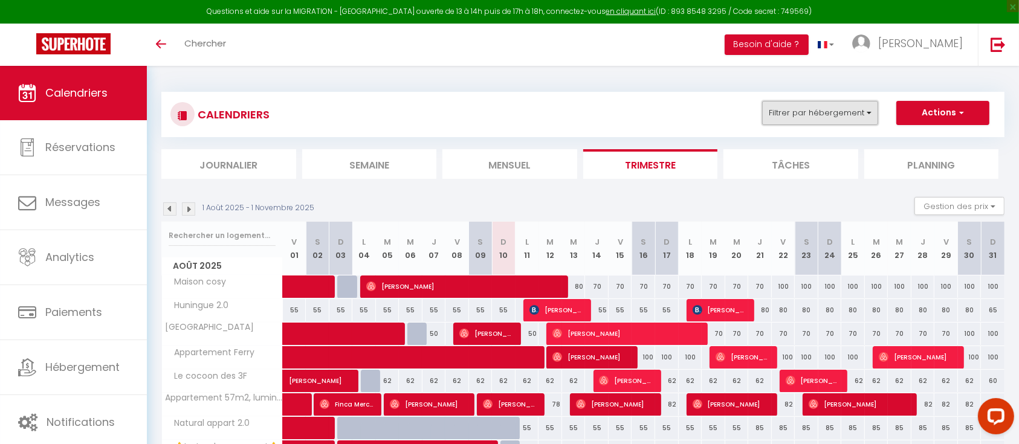
click at [829, 117] on button "Filtrer par hébergement" at bounding box center [820, 113] width 116 height 24
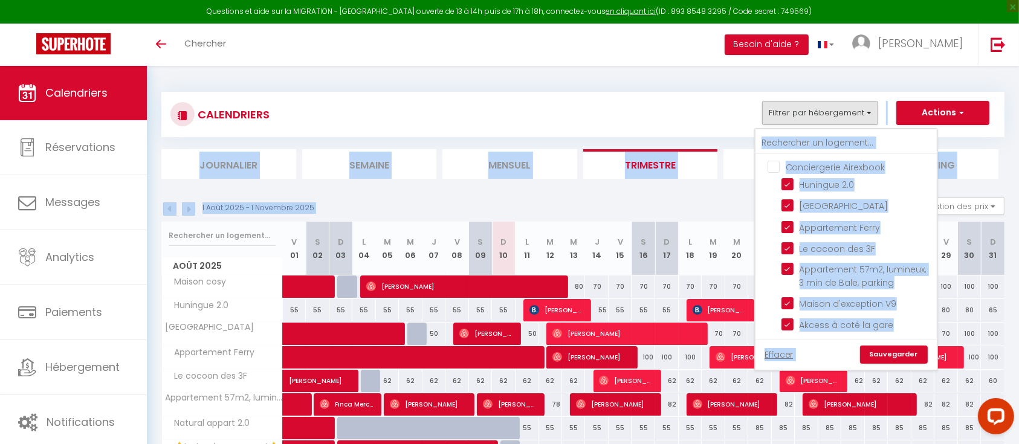
drag, startPoint x: 672, startPoint y: 109, endPoint x: 1031, endPoint y: 229, distance: 378.1
click at [1019, 229] on html "Questions et aide sur la MIGRATION - [GEOGRAPHIC_DATA] ouverte de 13 à 14h puis…" at bounding box center [509, 222] width 1019 height 444
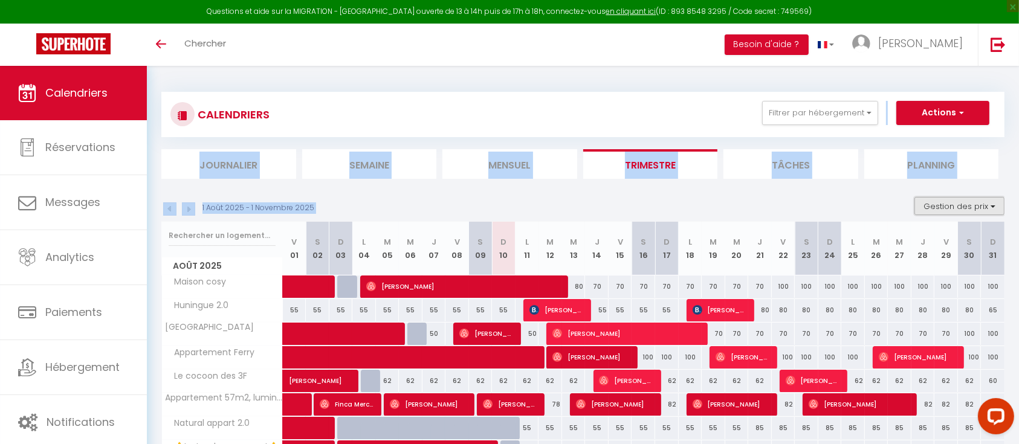
click at [990, 203] on button "Gestion des prix" at bounding box center [960, 206] width 90 height 18
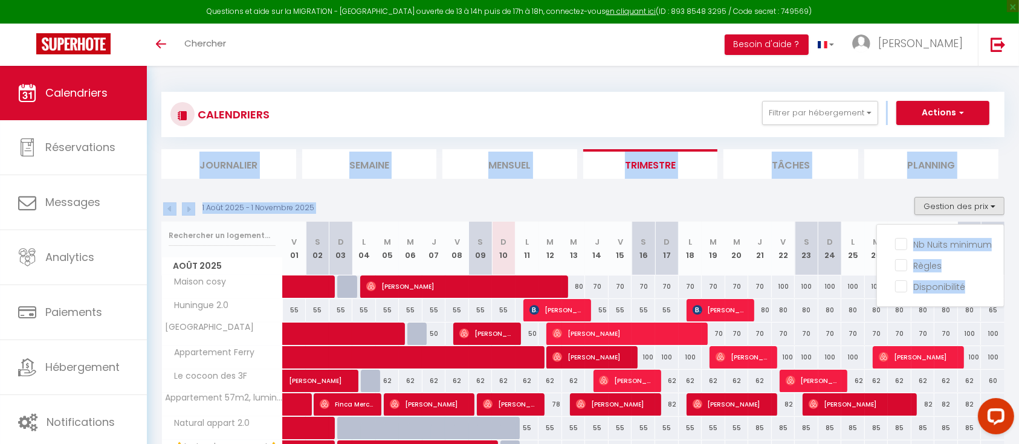
click at [866, 198] on div "1 Août 2025 - 1 Novembre 2025 Gestion des prix Nb Nuits minimum Règles Disponib…" at bounding box center [582, 209] width 843 height 25
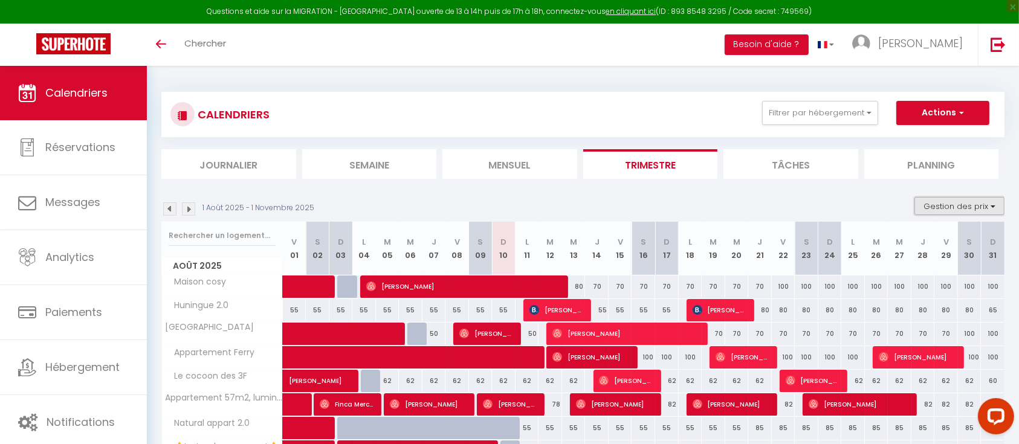
click at [939, 210] on button "Gestion des prix" at bounding box center [960, 206] width 90 height 18
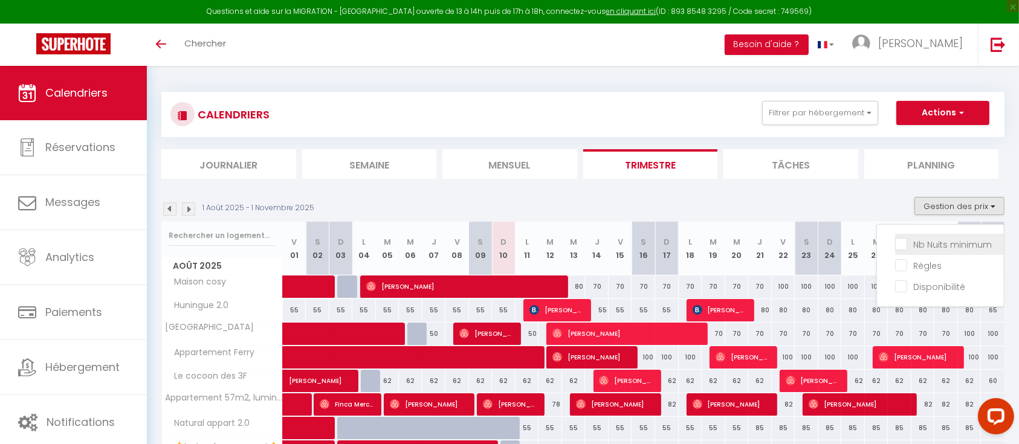
click at [932, 241] on input "Nb Nuits minimum" at bounding box center [949, 244] width 109 height 12
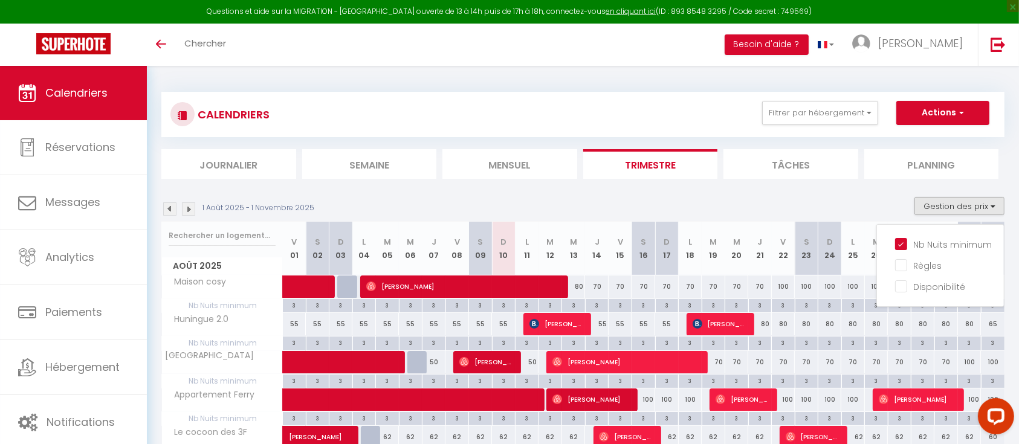
click at [829, 201] on div "1 Août 2025 - 1 Novembre 2025 Gestion des prix Nb Nuits minimum Règles Disponib…" at bounding box center [582, 209] width 843 height 25
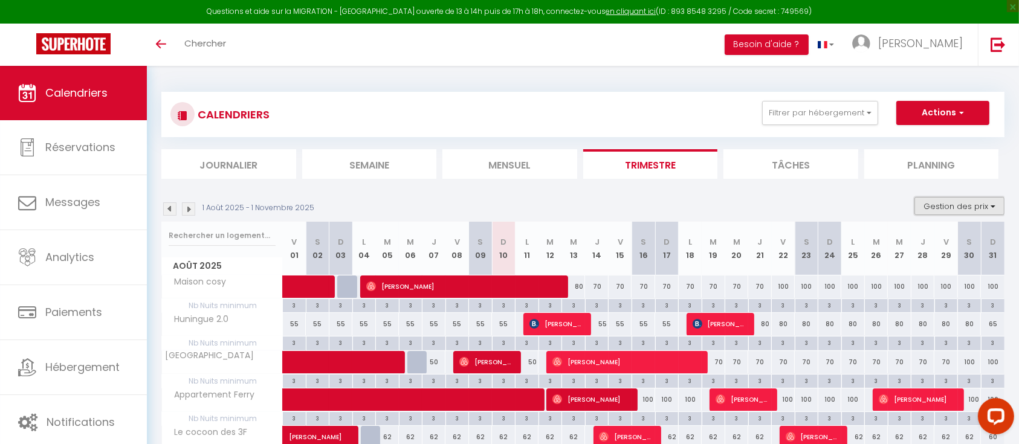
click at [938, 215] on button "Gestion des prix" at bounding box center [960, 206] width 90 height 18
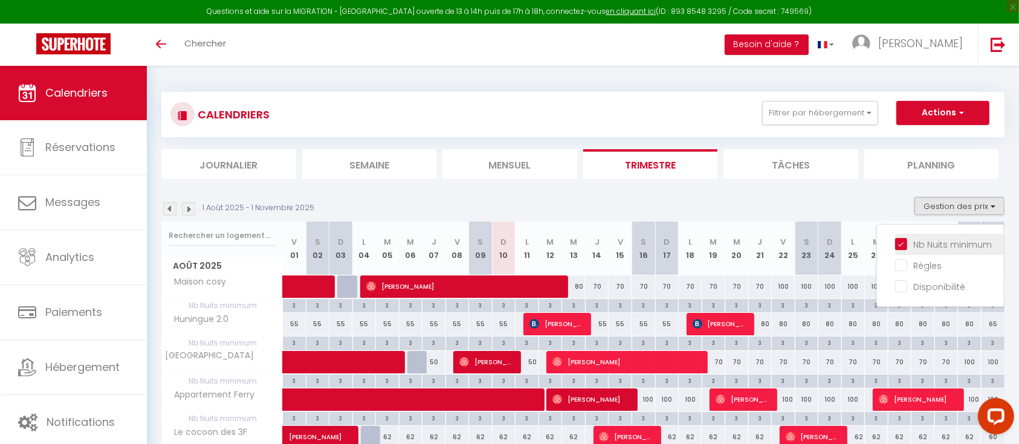
click at [918, 245] on input "Nb Nuits minimum" at bounding box center [949, 244] width 109 height 12
checkbox input "false"
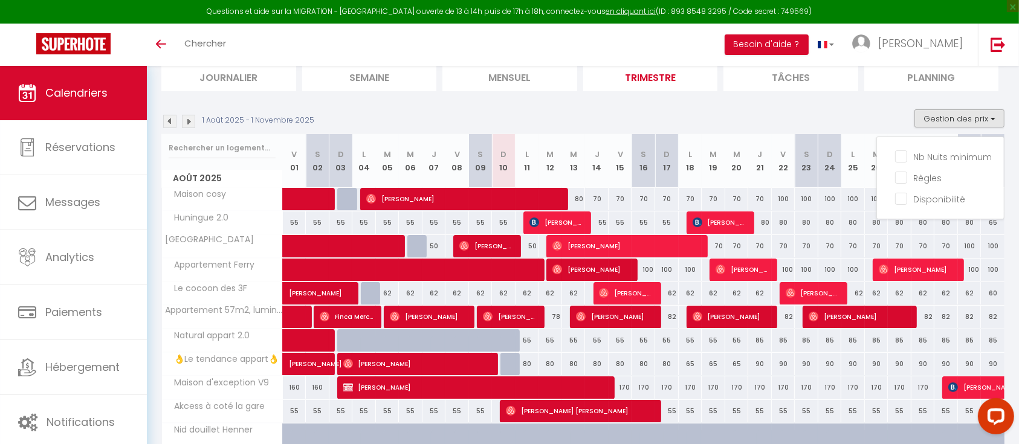
scroll to position [91, 0]
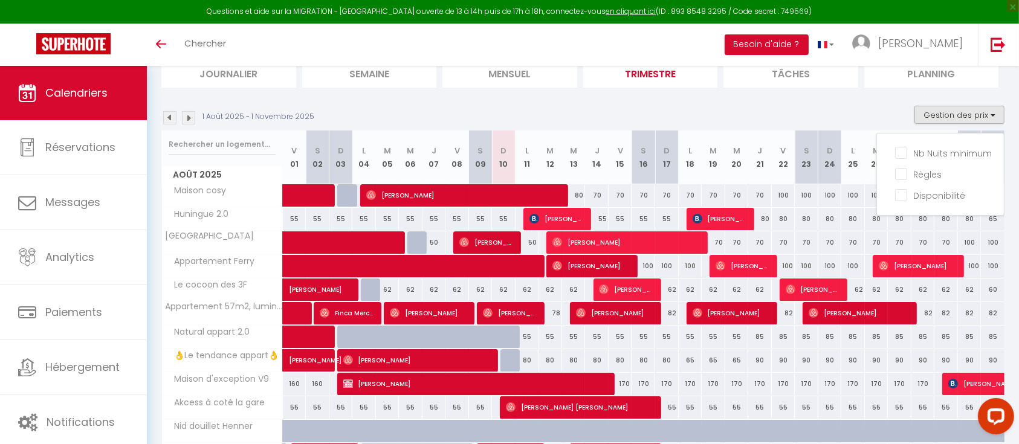
click at [527, 361] on div "80" at bounding box center [528, 360] width 24 height 22
type input "80"
type input "Lun 11 Août 2025"
type input "[DATE] Août 2025"
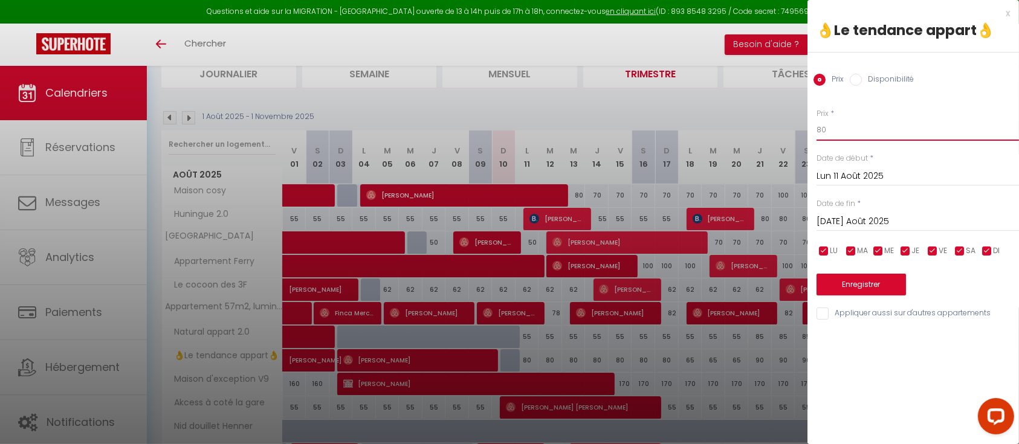
click at [839, 133] on input "80" at bounding box center [918, 130] width 203 height 22
type input "7"
type input "65"
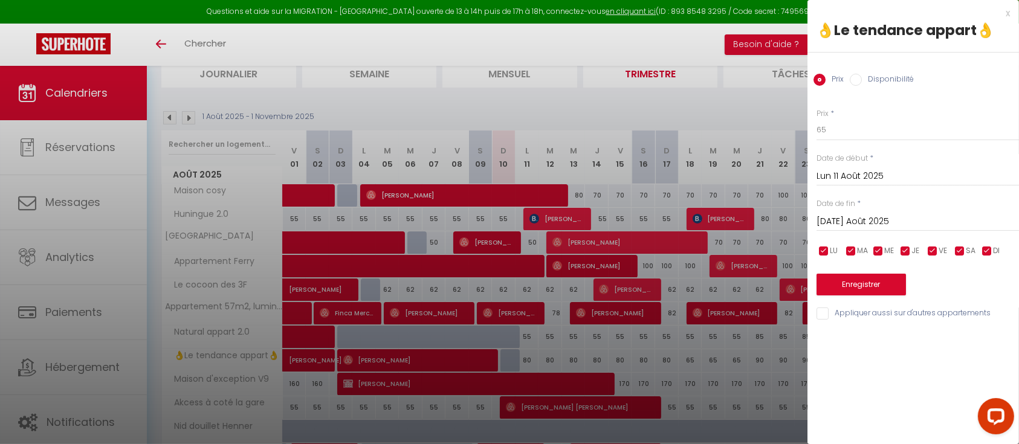
click at [842, 216] on input "[DATE] Août 2025" at bounding box center [918, 222] width 203 height 16
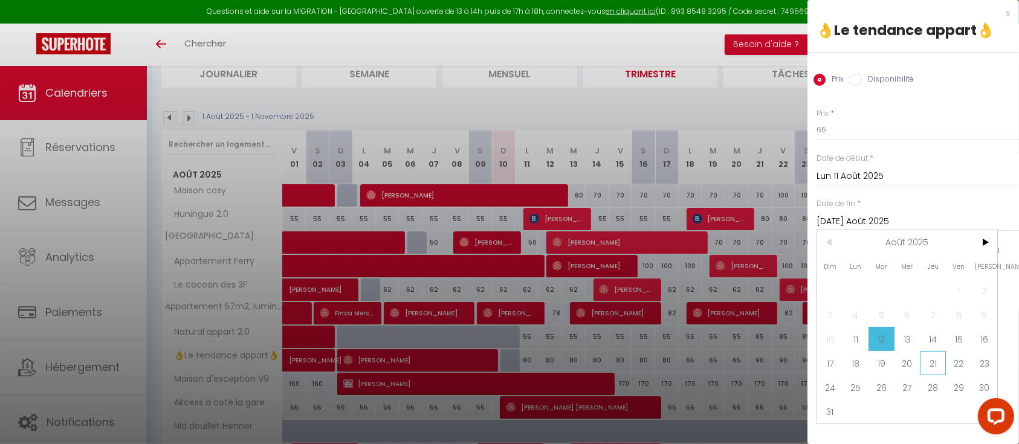
click at [932, 362] on span "21" at bounding box center [933, 363] width 26 height 24
type input "[DEMOGRAPHIC_DATA] 21 Août 2025"
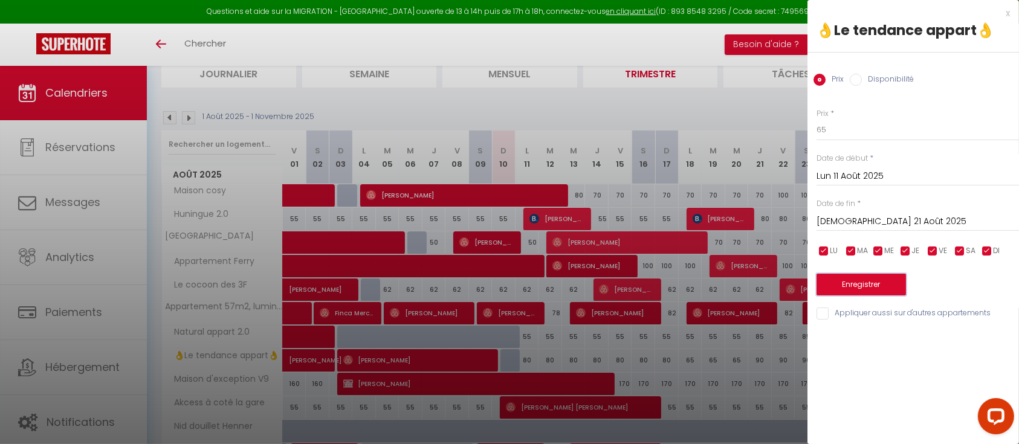
click at [869, 290] on button "Enregistrer" at bounding box center [861, 285] width 89 height 22
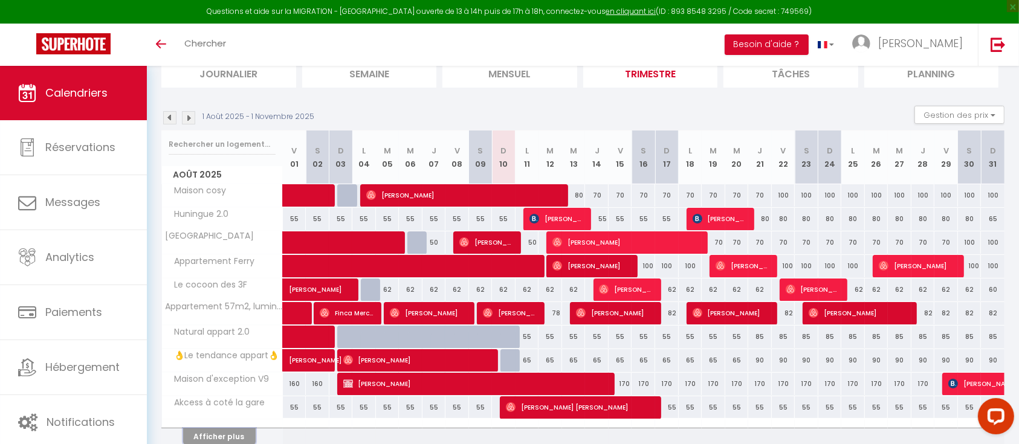
click at [212, 435] on button "Afficher plus" at bounding box center [219, 437] width 73 height 16
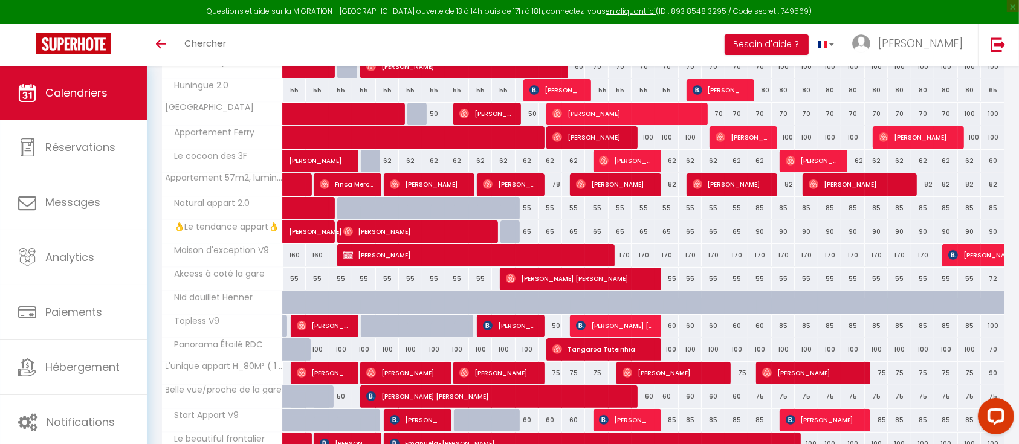
scroll to position [0, 0]
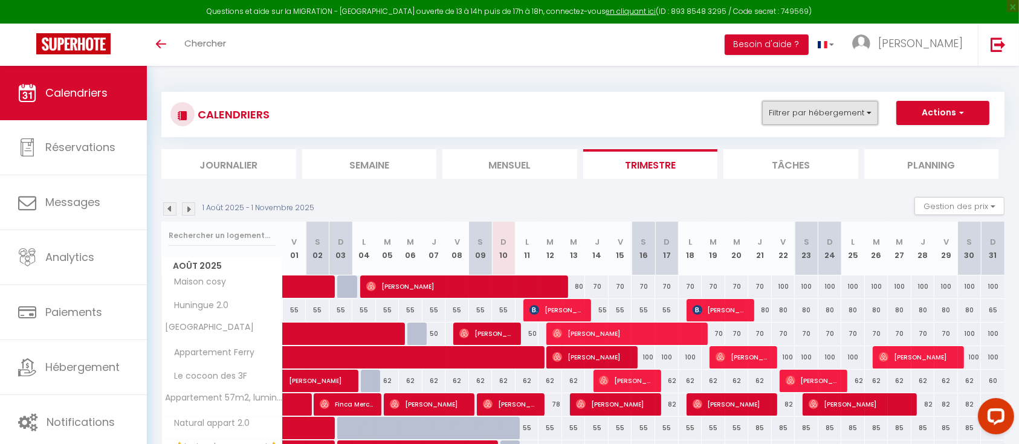
click at [774, 113] on button "Filtrer par hébergement" at bounding box center [820, 113] width 116 height 24
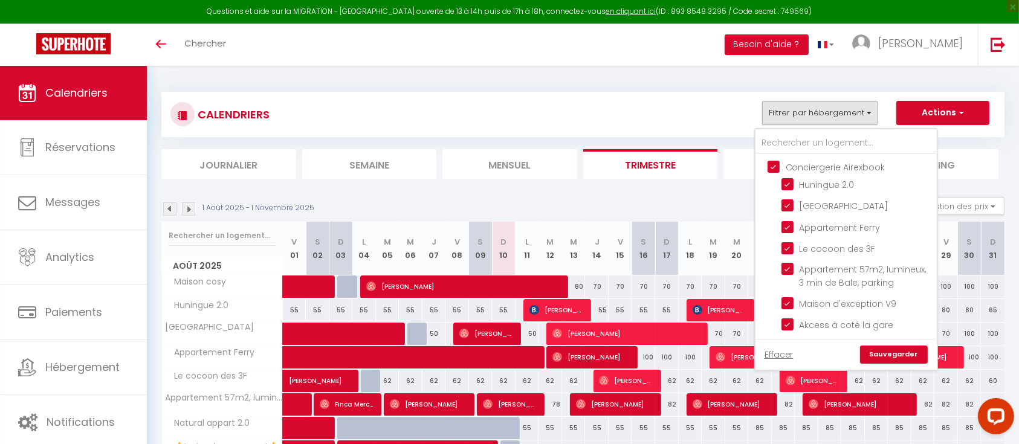
click at [773, 164] on input "Conciergerie Airexbook" at bounding box center [858, 166] width 181 height 12
checkbox input "false"
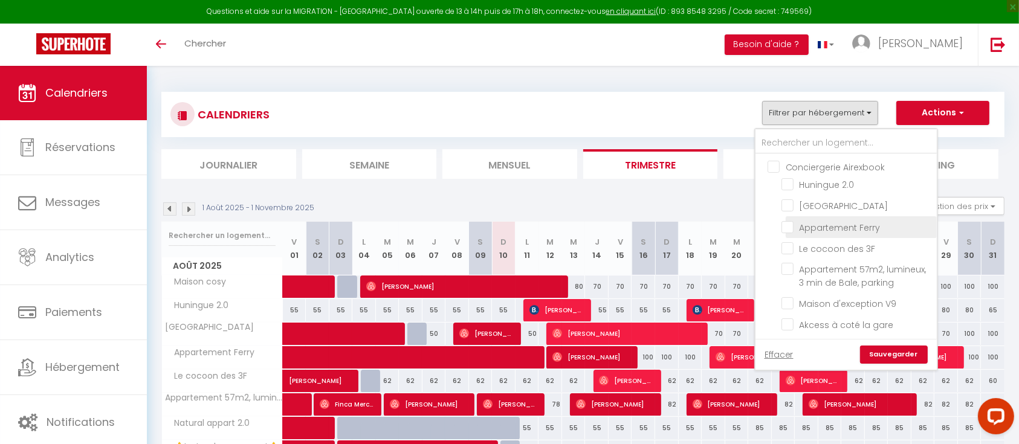
checkbox input "false"
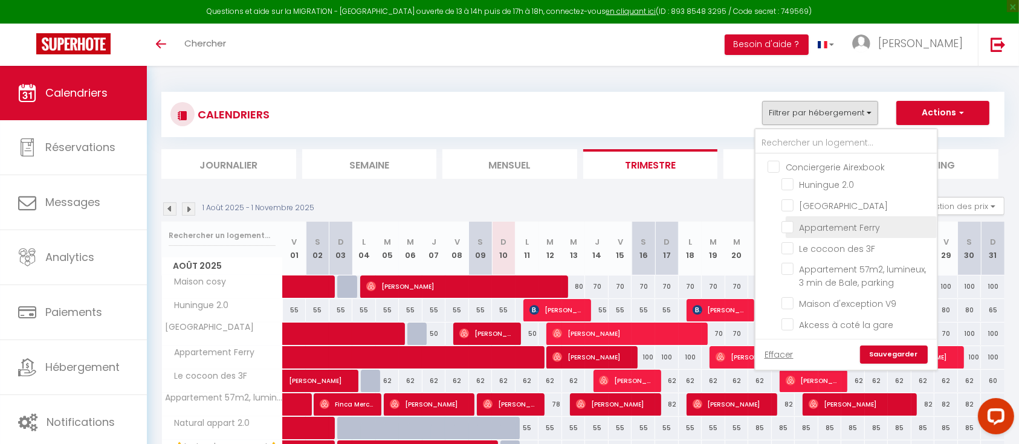
checkbox input "false"
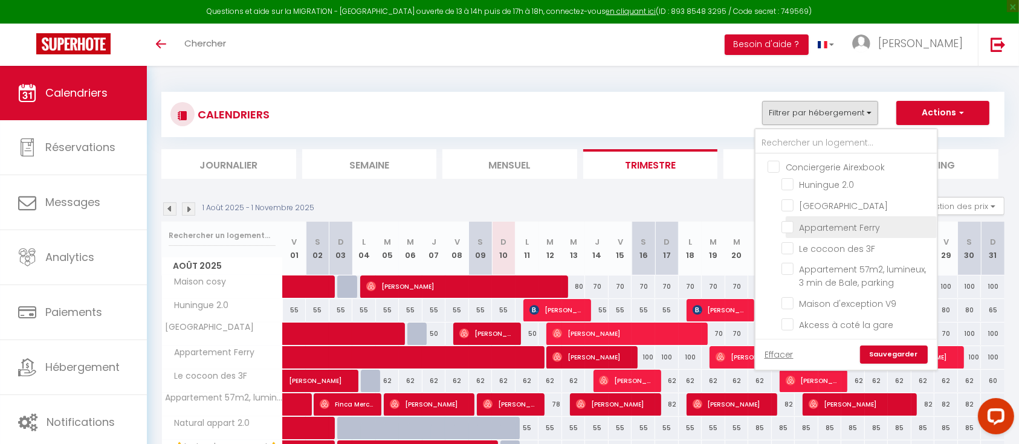
checkbox input "false"
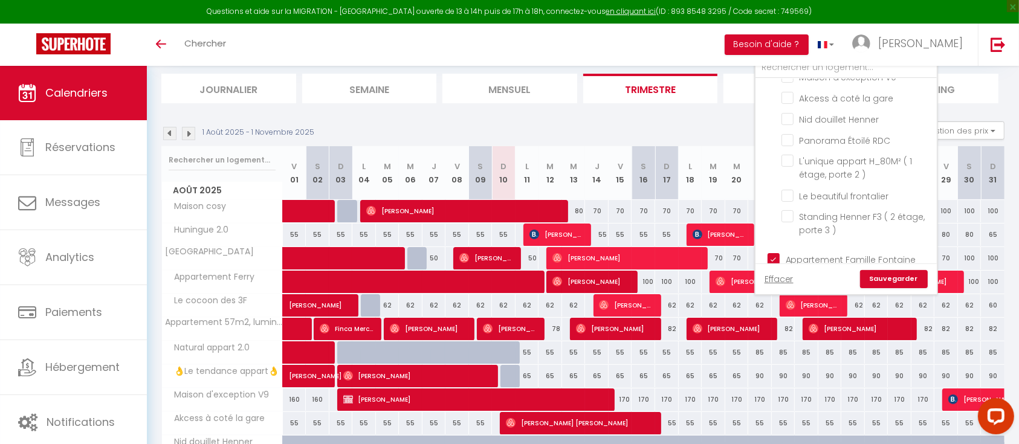
scroll to position [153, 0]
click at [788, 144] on input "Panorama Étoilé RDC" at bounding box center [857, 138] width 151 height 12
checkbox input "true"
click at [788, 165] on input "L'unique appart H_80M² ( 1 étage, porte 2 )" at bounding box center [857, 159] width 151 height 12
checkbox input "true"
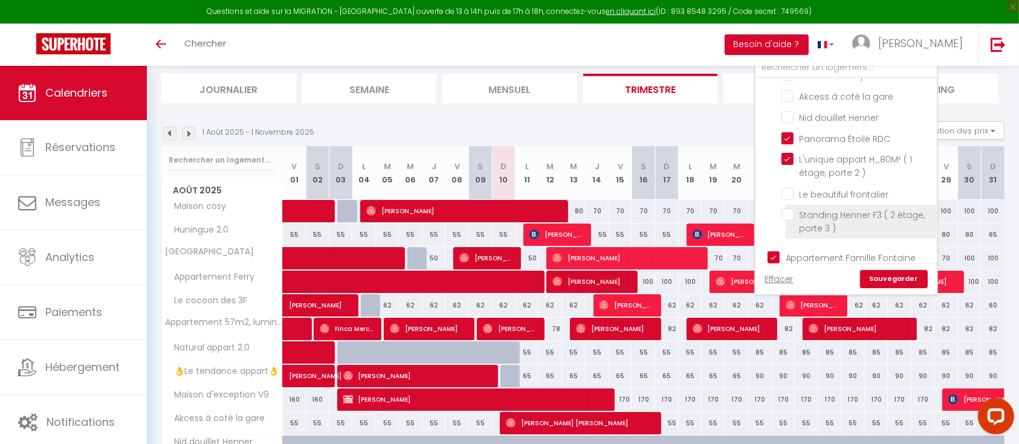
click at [793, 221] on input "Standing Henner F3 ( 2 étage, porte 3 )" at bounding box center [857, 215] width 151 height 12
checkbox input "true"
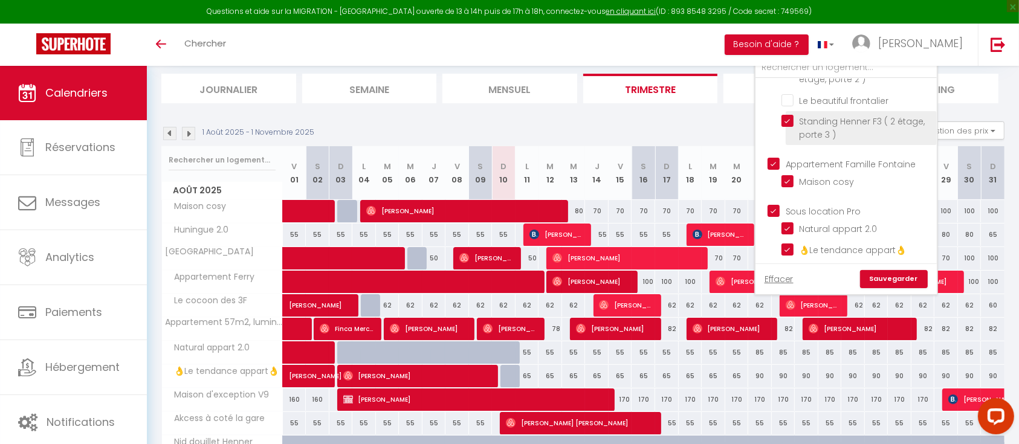
scroll to position [246, 0]
click at [774, 170] on input "Appartement Famille Fontaine" at bounding box center [858, 164] width 181 height 12
checkbox input "false"
click at [778, 217] on input "Sous location Pro" at bounding box center [858, 211] width 181 height 12
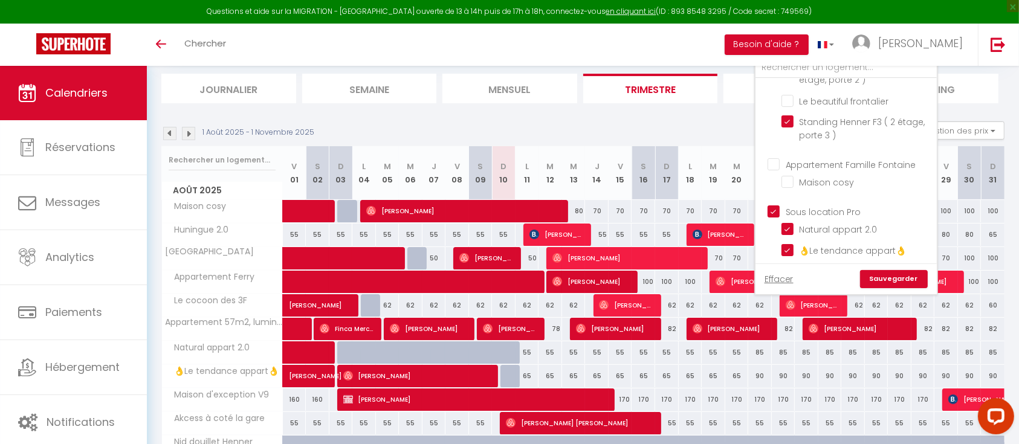
checkbox input "false"
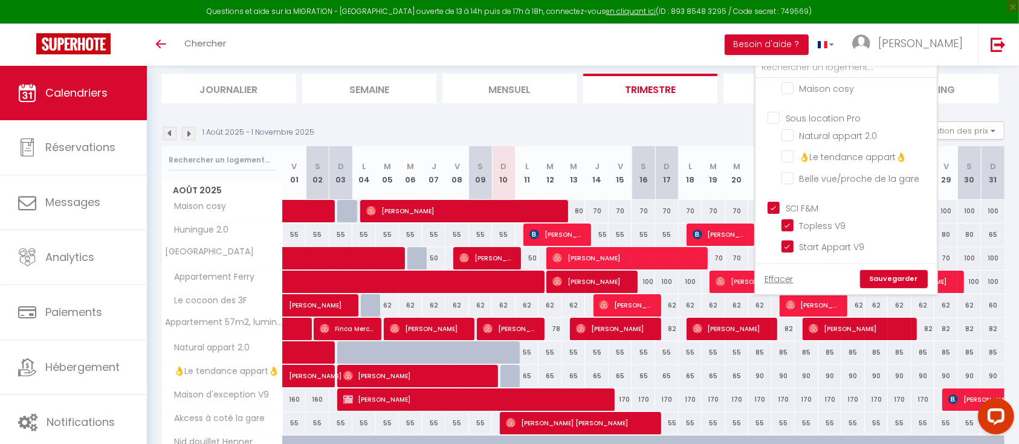
click at [774, 213] on input "SCI F&M" at bounding box center [858, 207] width 181 height 12
checkbox input "false"
click at [890, 278] on link "Sauvegarder" at bounding box center [894, 279] width 68 height 18
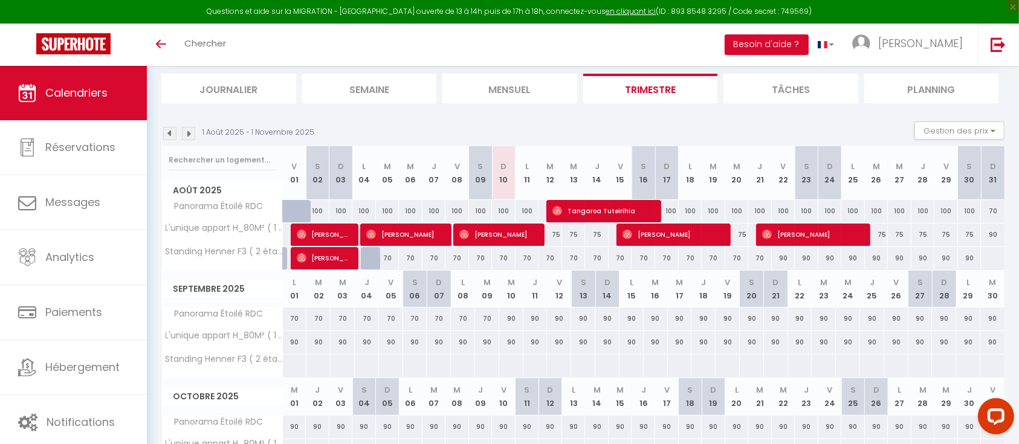
scroll to position [0, 0]
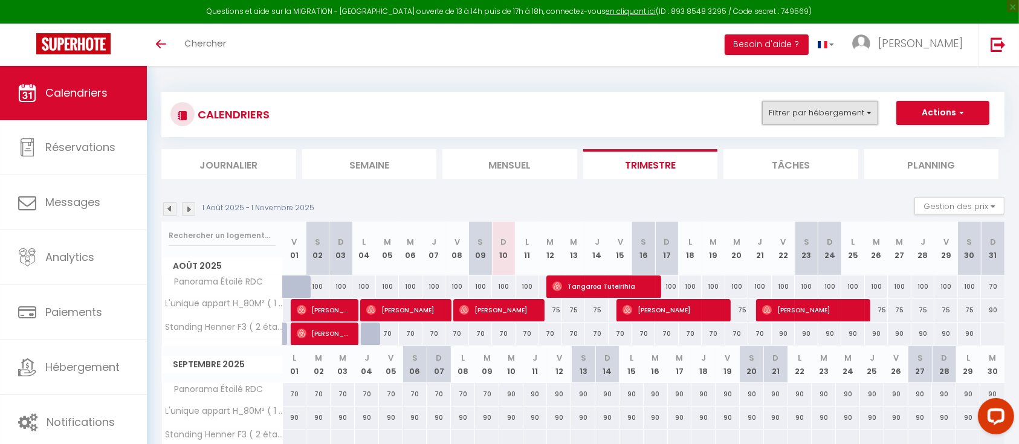
click at [843, 108] on button "Filtrer par hébergement" at bounding box center [820, 113] width 116 height 24
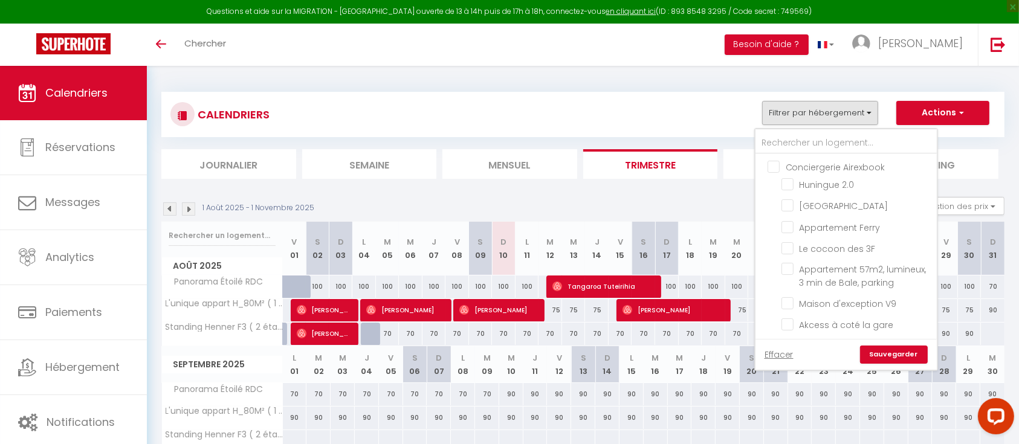
click at [996, 141] on div "CALENDRIERS Filtrer par hébergement Conciergerie Airexbook Huningue 2.0 [GEOGRA…" at bounding box center [582, 135] width 843 height 87
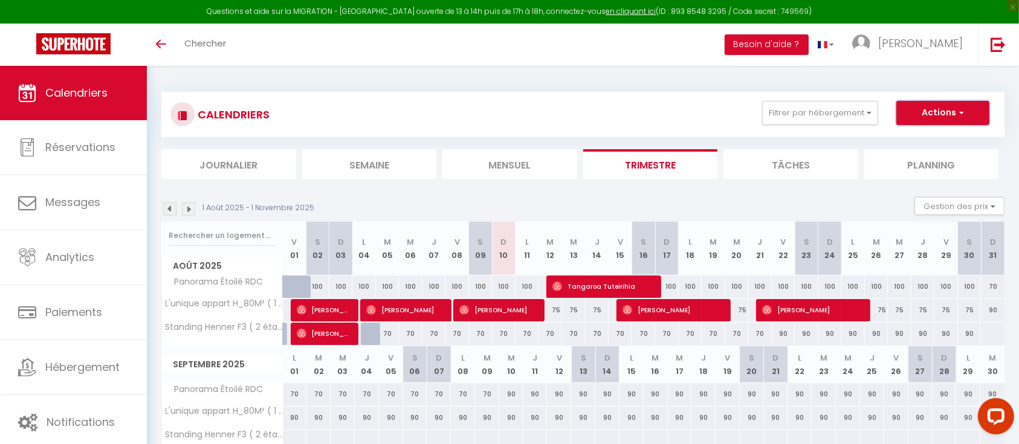
click at [915, 110] on button "Actions" at bounding box center [943, 113] width 93 height 24
click at [903, 140] on link "Nouvelle réservation" at bounding box center [930, 141] width 105 height 18
select select
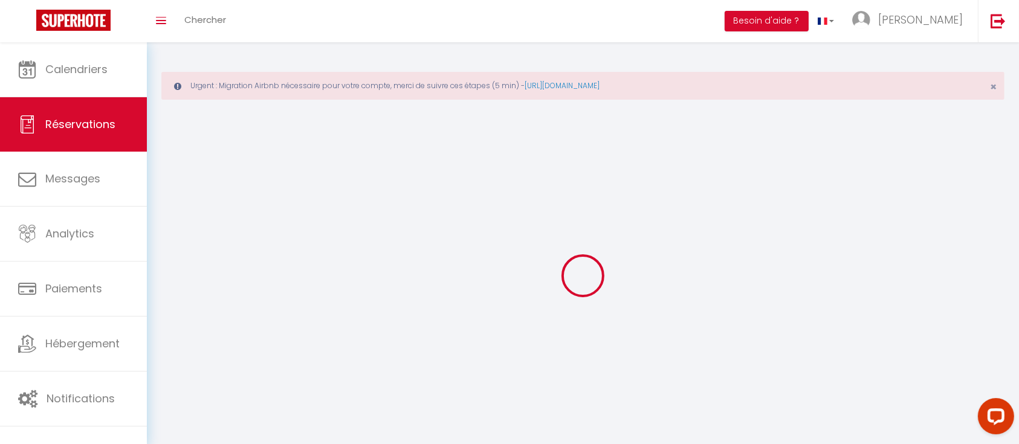
select select
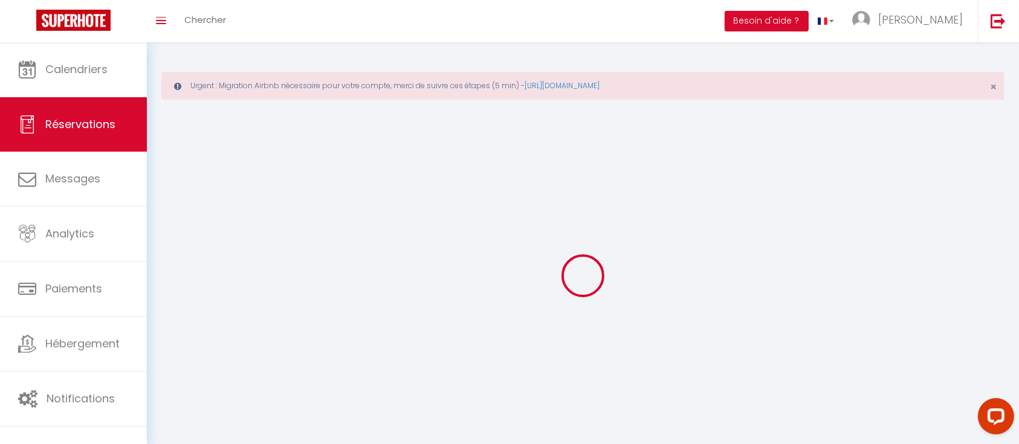
select select
checkbox input "false"
select select
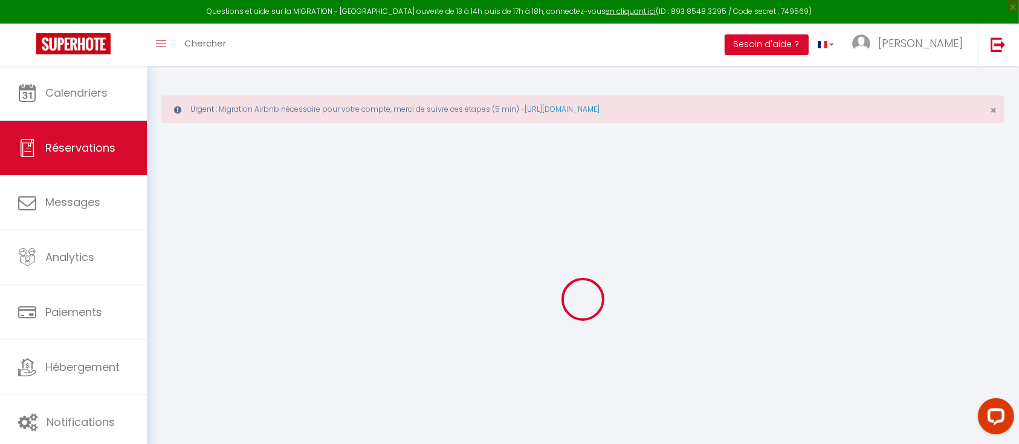
select select
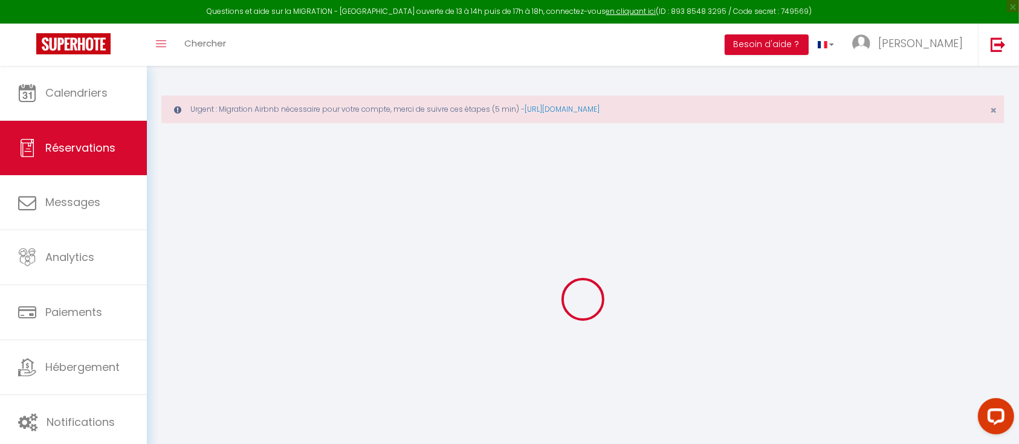
select select
checkbox input "false"
select select
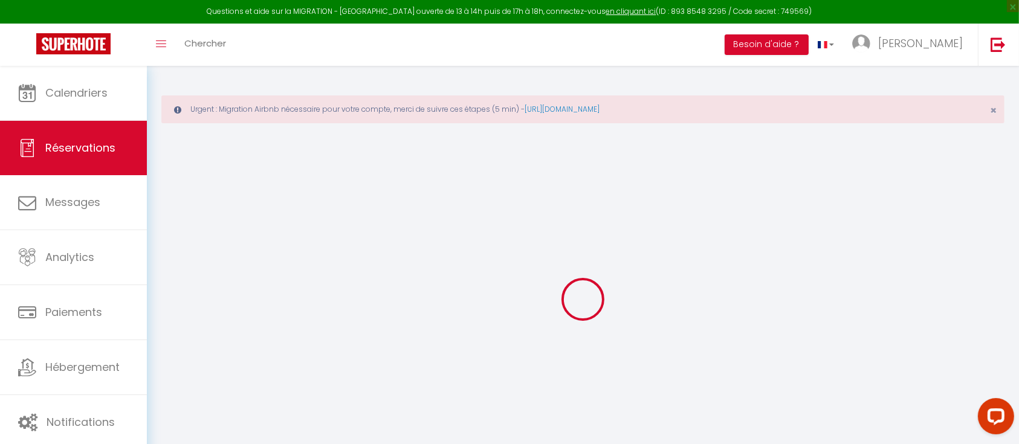
select select
checkbox input "false"
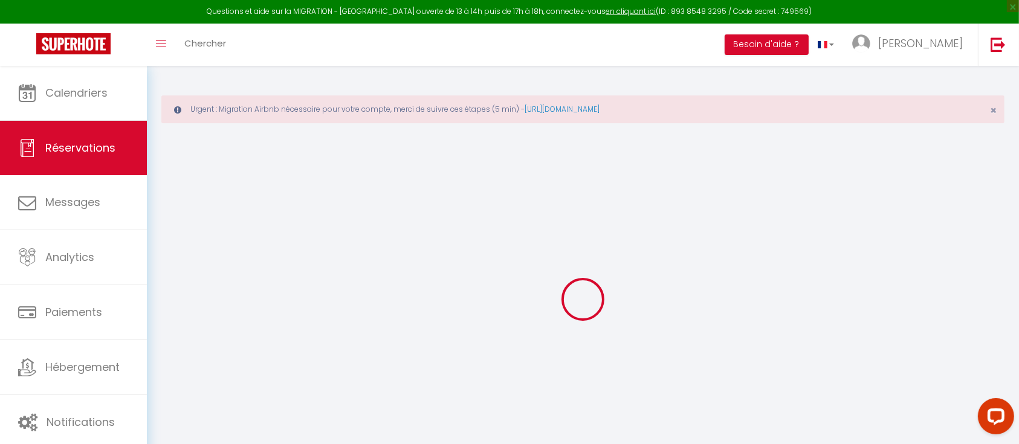
select select
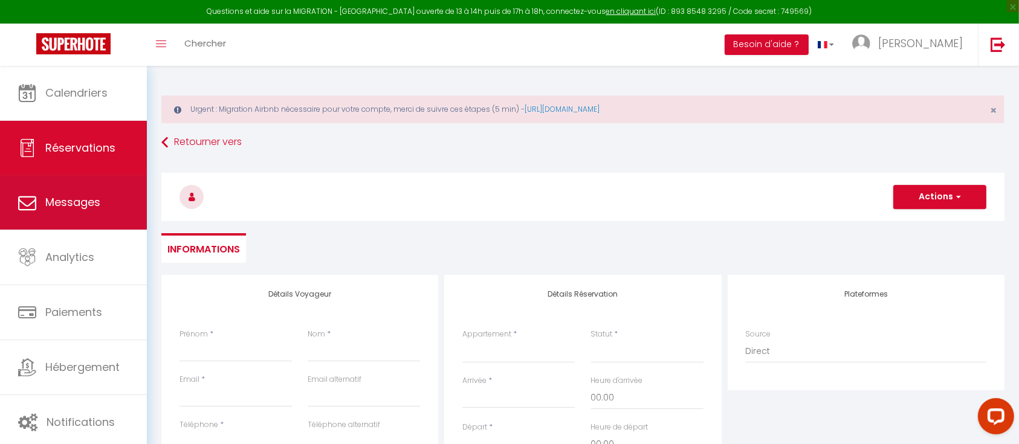
select select
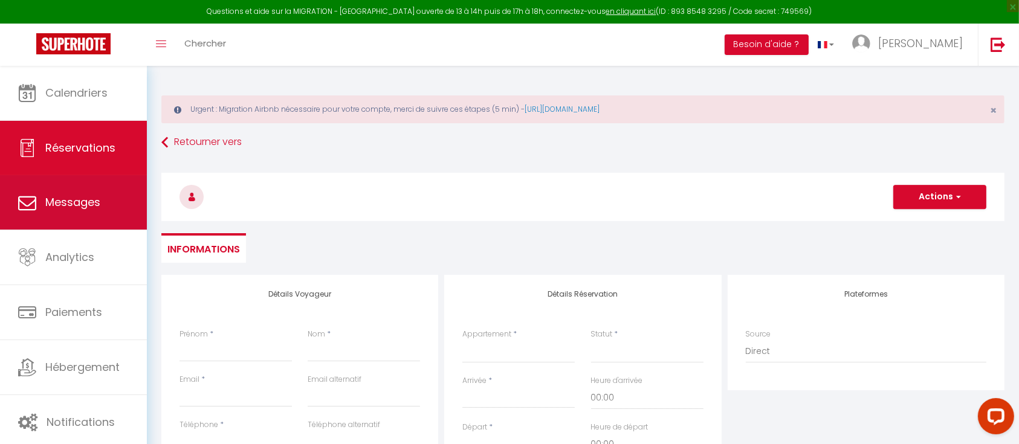
select select
checkbox input "false"
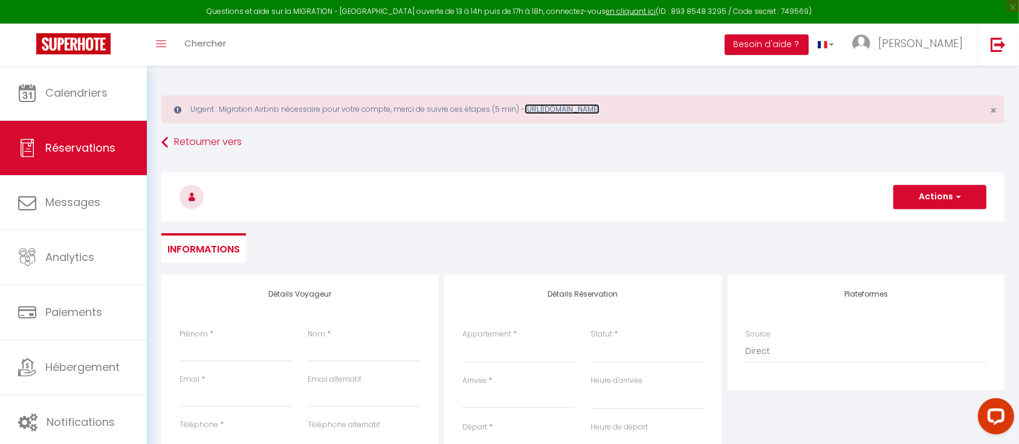
click at [600, 104] on link "[URL][DOMAIN_NAME]" at bounding box center [562, 109] width 75 height 10
